Goal: Information Seeking & Learning: Understand process/instructions

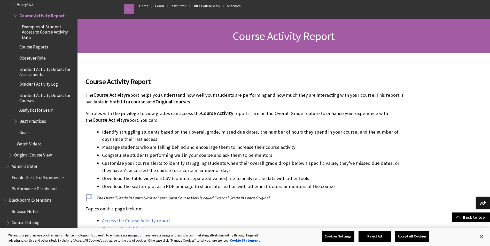
scroll to position [52, 0]
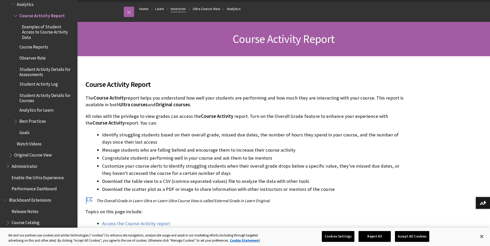
click at [174, 9] on link "Instructor" at bounding box center [178, 9] width 15 height 6
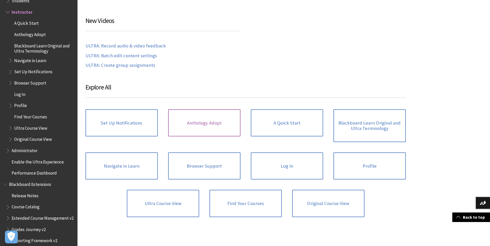
scroll to position [258, 0]
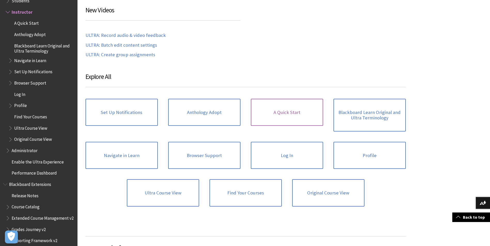
click at [287, 114] on link "A Quick Start" at bounding box center [287, 112] width 72 height 27
